Goal: Task Accomplishment & Management: Use online tool/utility

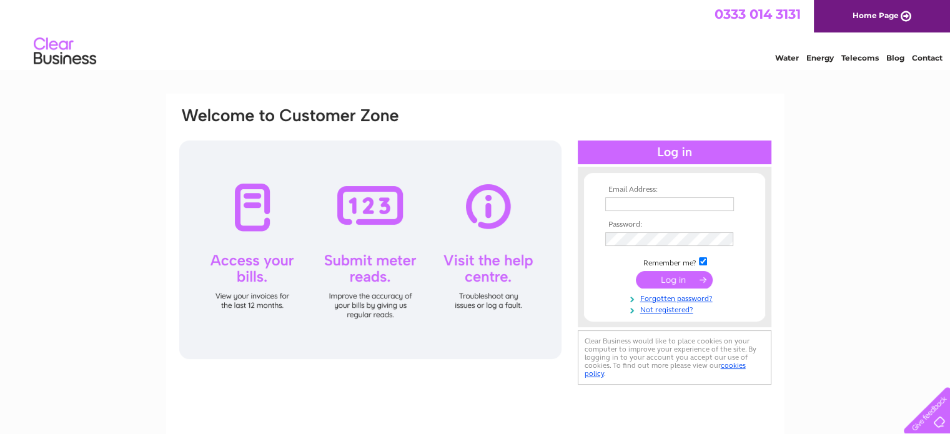
type input "reservations@21212restaurant.co.uk"
click at [670, 282] on input "submit" at bounding box center [674, 279] width 77 height 17
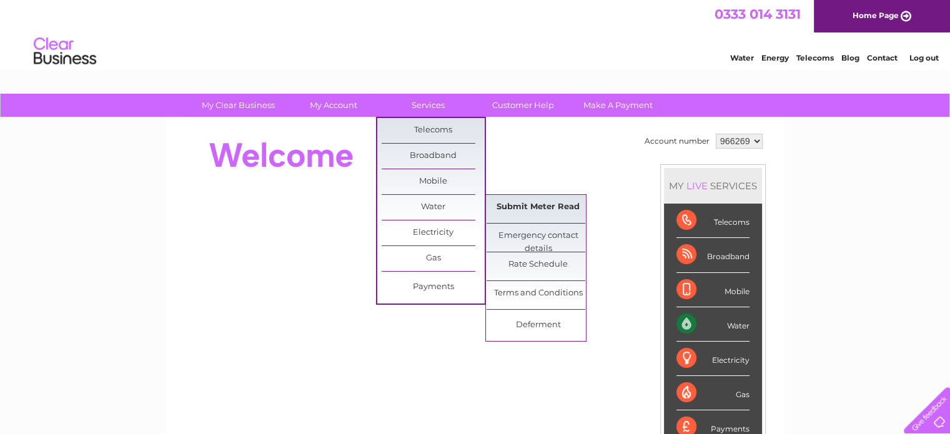
click at [522, 204] on link "Submit Meter Read" at bounding box center [538, 207] width 103 height 25
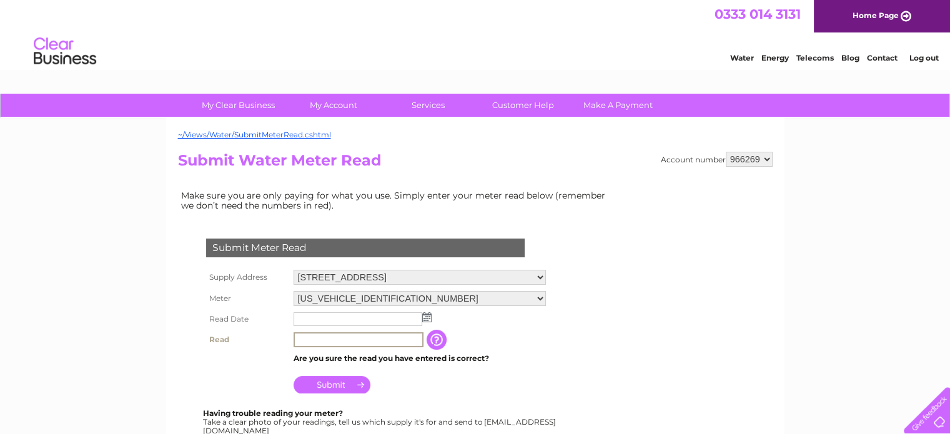
click at [309, 342] on input "text" at bounding box center [359, 339] width 130 height 15
type input "6703"
drag, startPoint x: 324, startPoint y: 307, endPoint x: 327, endPoint y: 317, distance: 11.3
click at [327, 317] on tbody "Supply Address [STREET_ADDRESS] Meter [US_VEHICLE_IDENTIFICATION_NUMBER] Read D…" at bounding box center [375, 331] width 345 height 129
click at [327, 317] on input "text" at bounding box center [359, 319] width 130 height 15
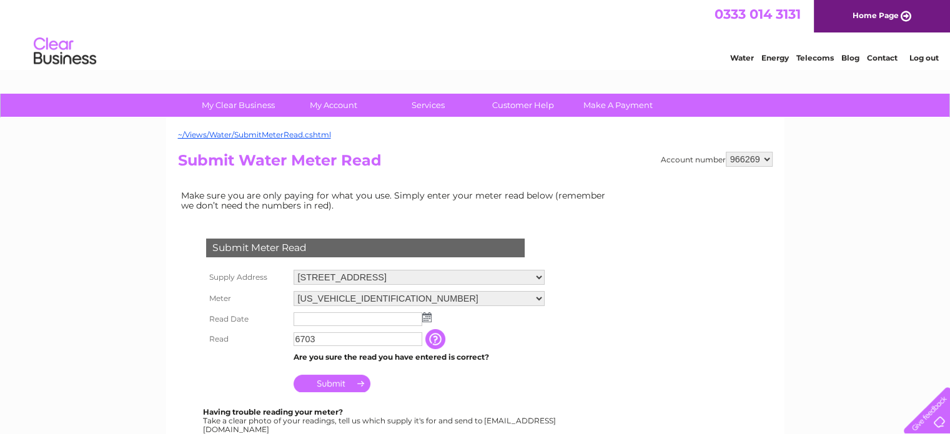
click at [427, 317] on img at bounding box center [426, 317] width 9 height 10
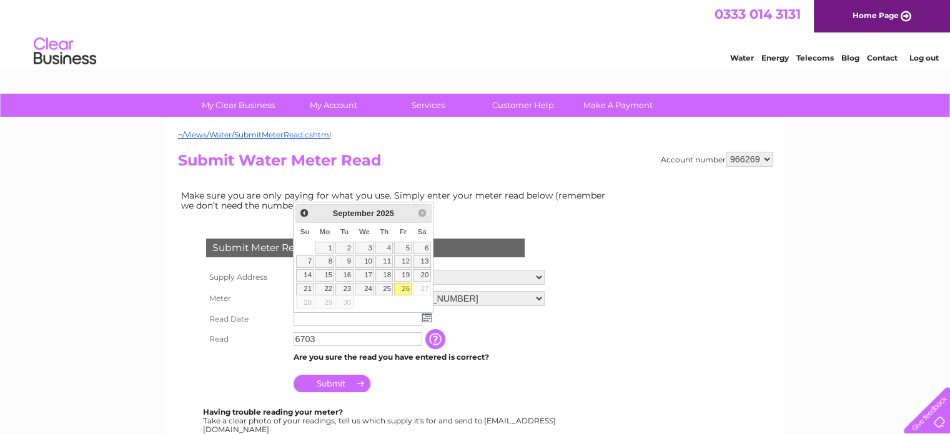
click at [405, 289] on link "26" at bounding box center [402, 289] width 17 height 12
type input "[DATE]"
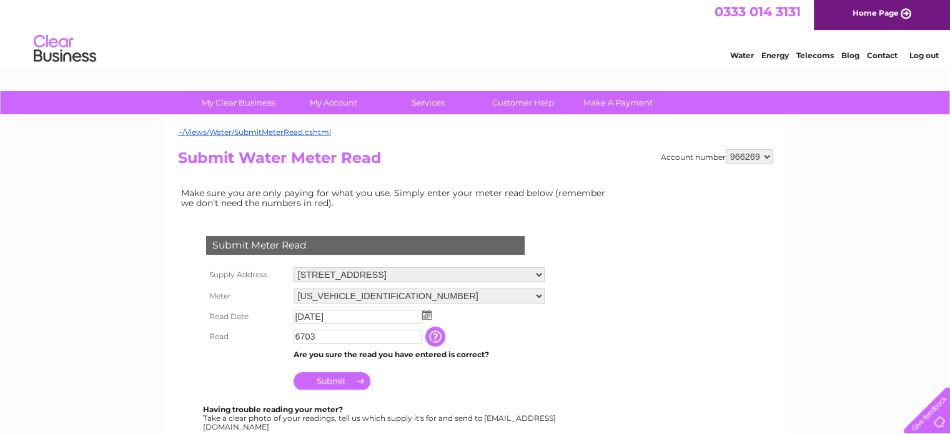
scroll to position [2, 0]
click at [325, 379] on input "Submit" at bounding box center [332, 380] width 77 height 17
